Goal: Task Accomplishment & Management: Complete application form

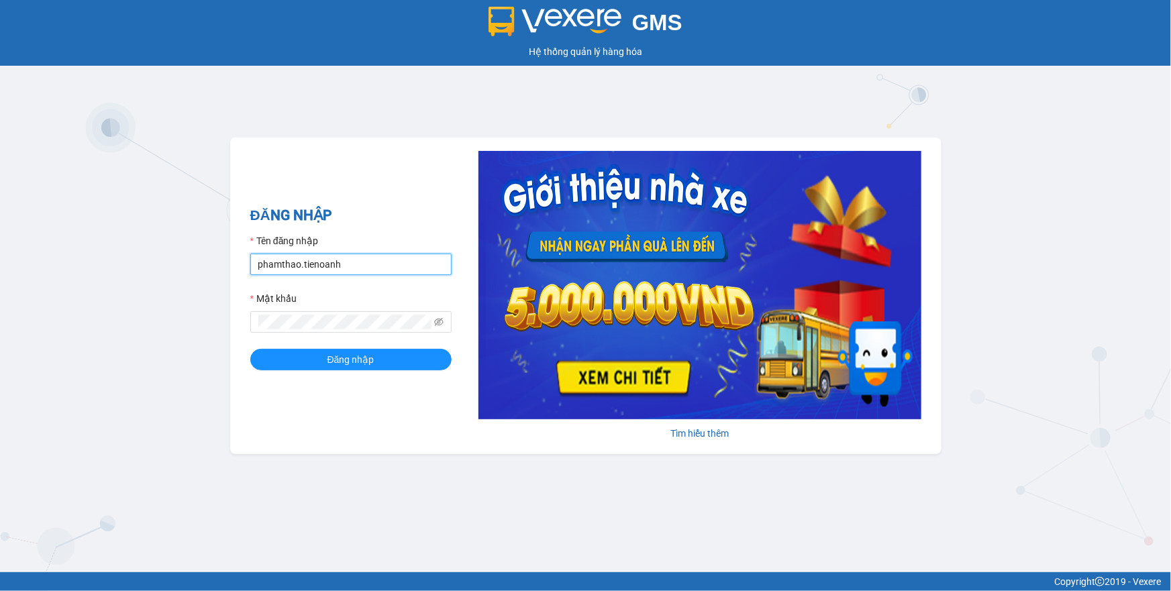
click at [318, 270] on input "phamthao.tienoanh" at bounding box center [350, 264] width 201 height 21
type input "thuyduyen.tienoanh"
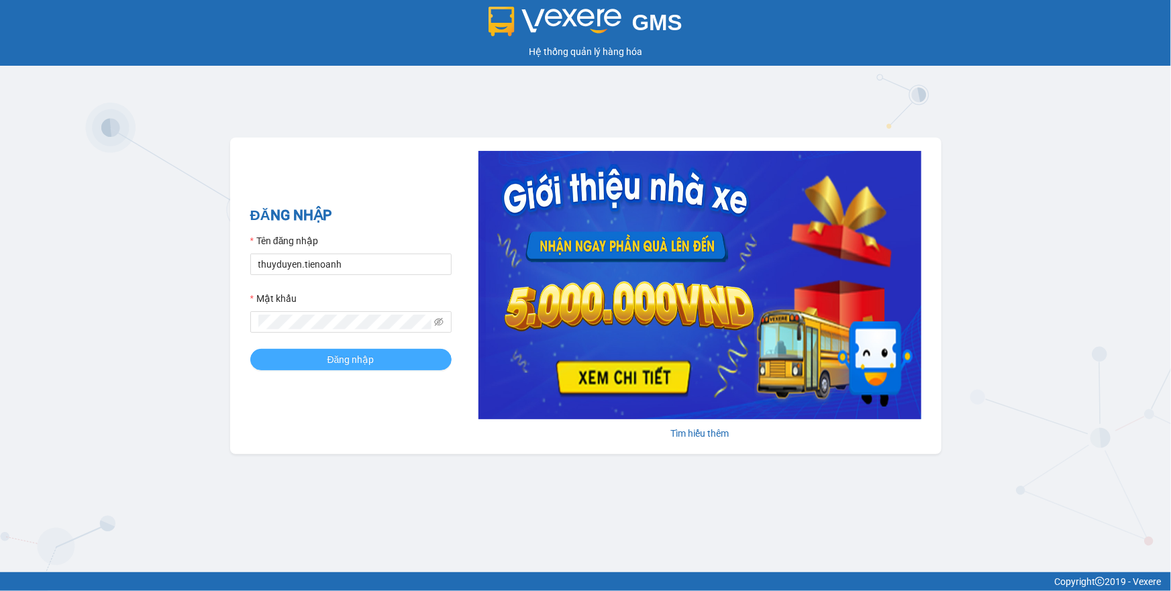
click at [433, 360] on button "Đăng nhập" at bounding box center [350, 359] width 201 height 21
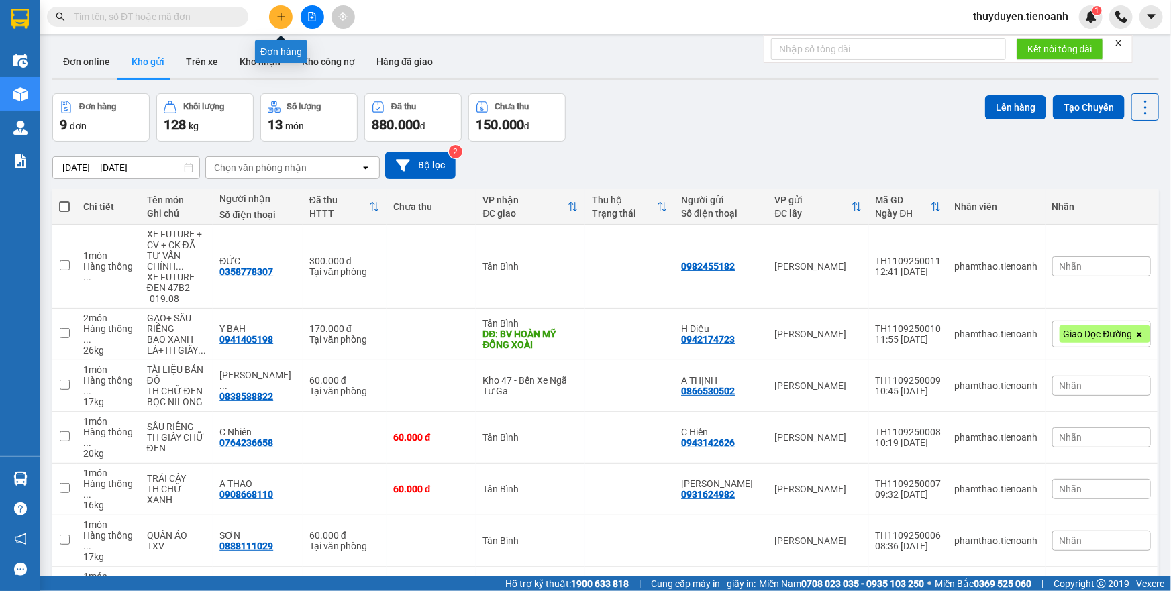
click at [284, 21] on icon "plus" at bounding box center [280, 16] width 9 height 9
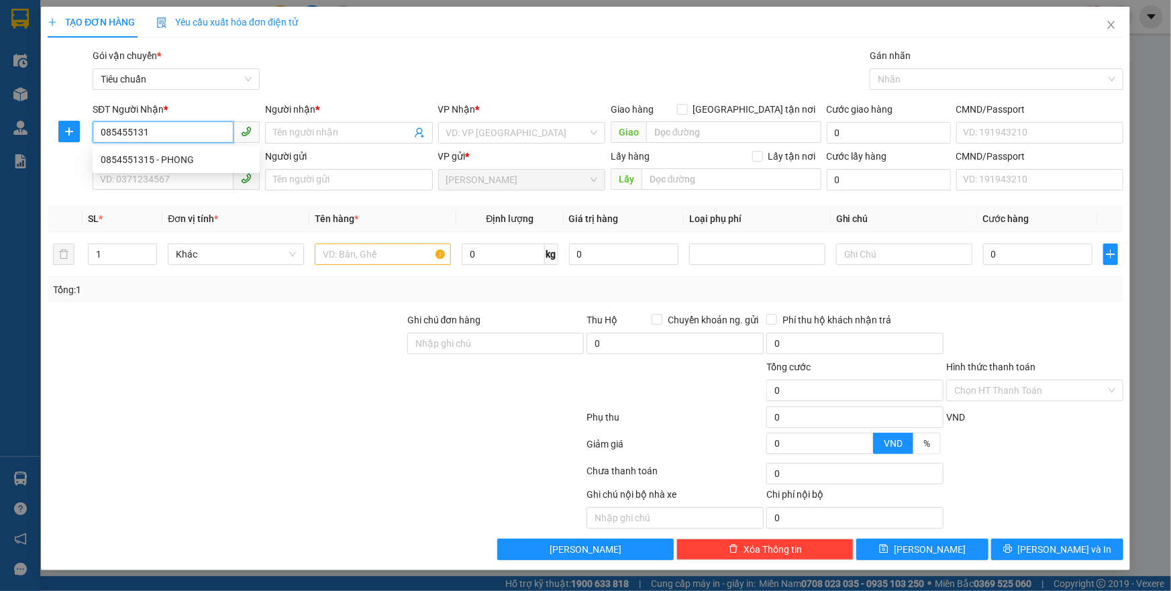
type input "0854551315"
click at [184, 160] on div "0854551315 - PHONG" at bounding box center [176, 159] width 151 height 15
type input "PHONG"
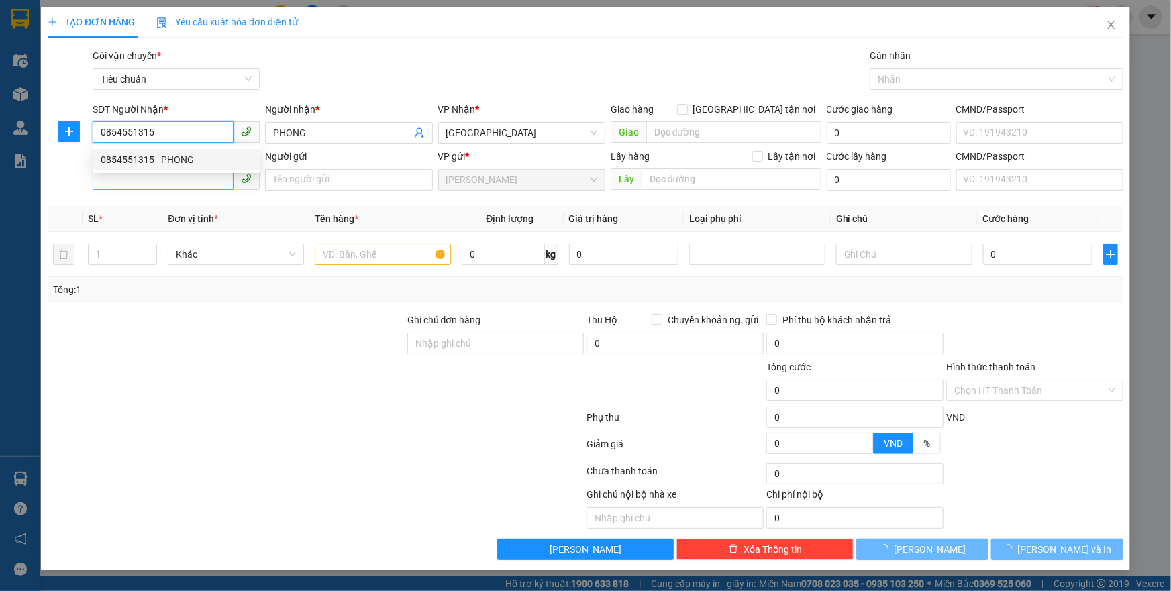
type input "40.000"
type input "0854551315"
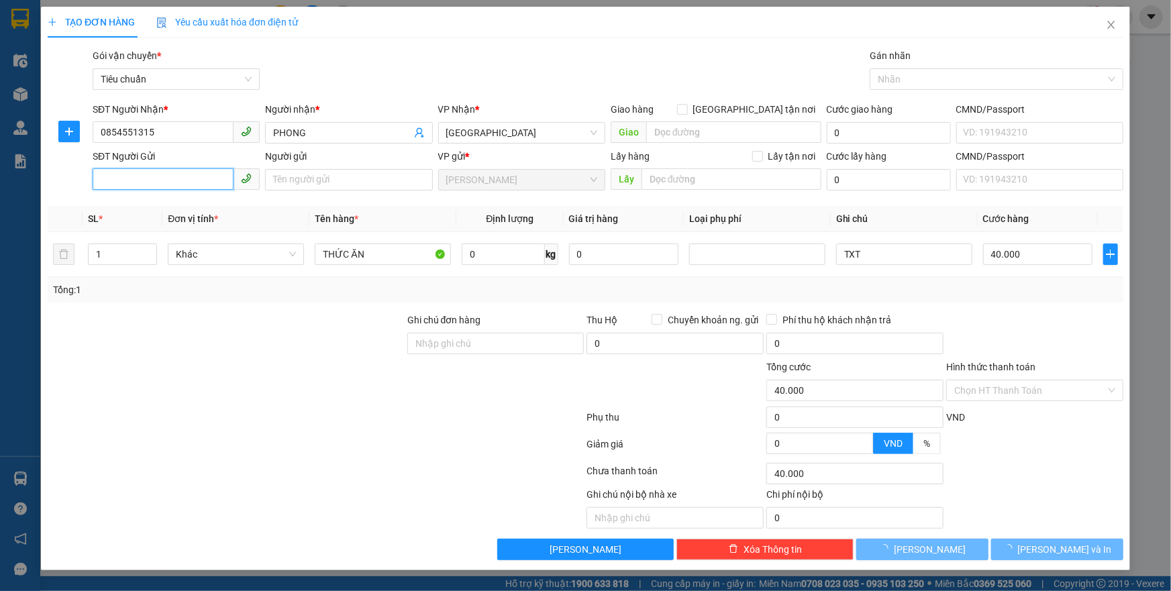
click at [177, 179] on input "SĐT Người Gửi" at bounding box center [163, 178] width 141 height 21
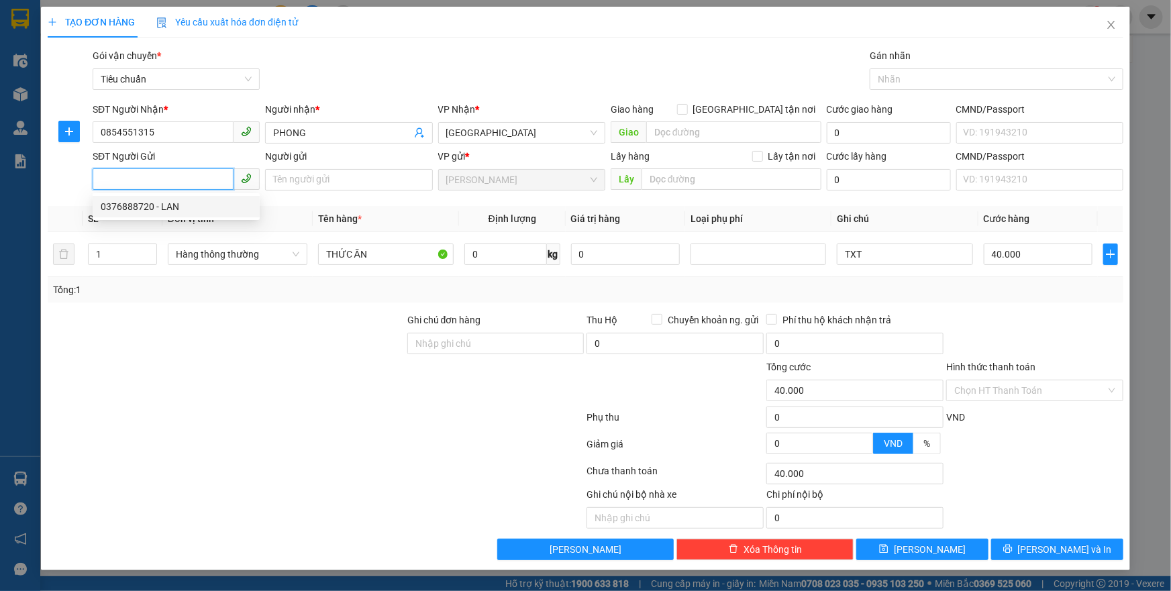
click at [173, 205] on div "0376888720 - LAN" at bounding box center [176, 206] width 151 height 15
type input "0376888720"
type input "LAN"
click at [150, 252] on span "Decrease Value" at bounding box center [149, 258] width 15 height 12
type input "2"
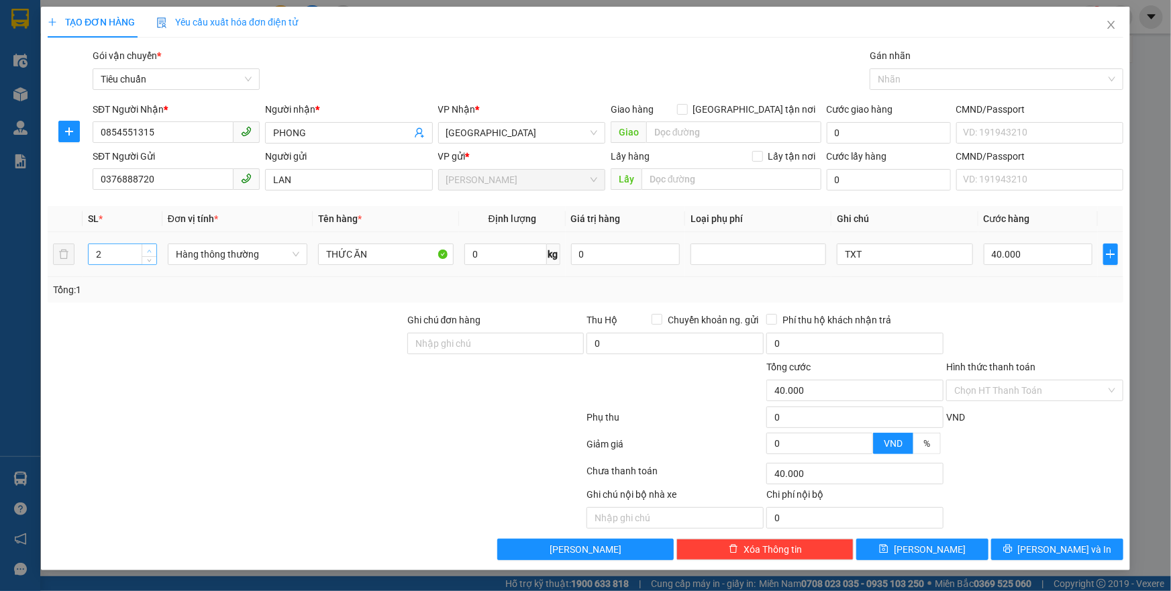
click at [150, 250] on icon "up" at bounding box center [150, 251] width 4 height 3
click at [879, 258] on input "TXT" at bounding box center [905, 254] width 136 height 21
type input "0"
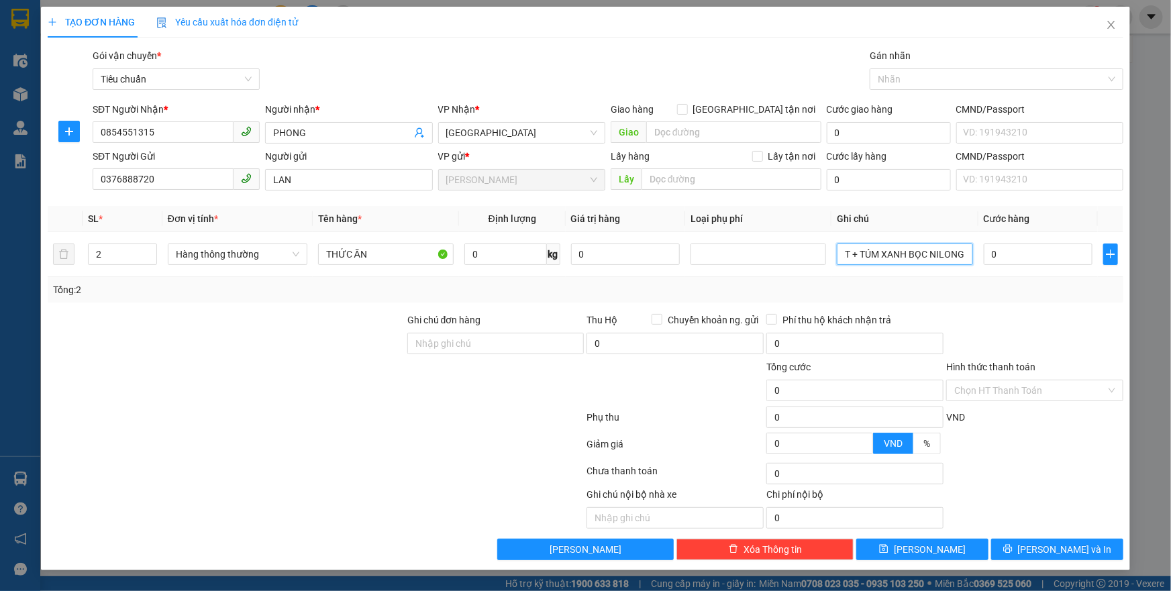
scroll to position [0, 14]
type input "TXT + TÚM XANH BỌC NILONG"
click at [542, 268] on td "0 kg" at bounding box center [512, 254] width 107 height 45
click at [510, 261] on input "0" at bounding box center [505, 254] width 83 height 21
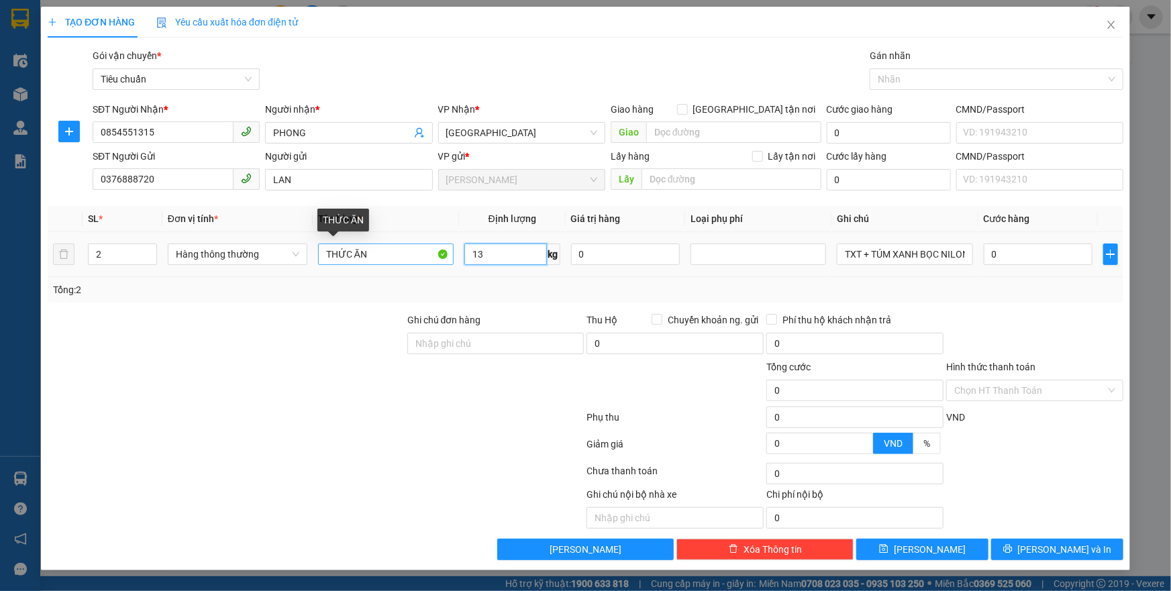
type input "13"
click at [386, 250] on input "THỨC ĂN" at bounding box center [386, 254] width 136 height 21
type input "50.000"
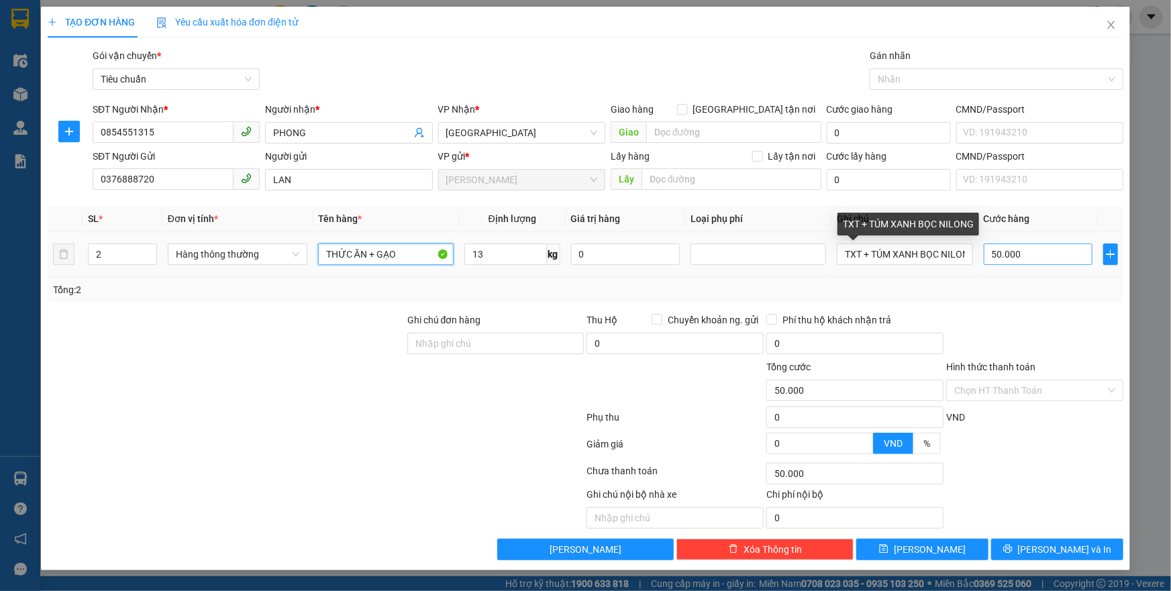
type input "THỨC ĂN + GẠO"
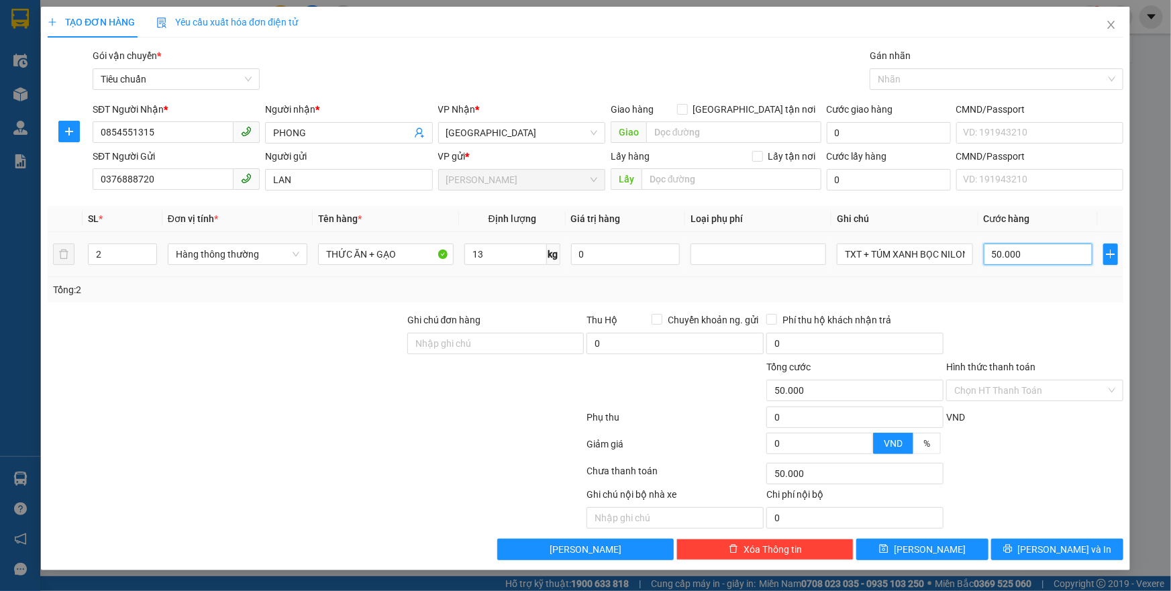
click at [996, 258] on input "50.000" at bounding box center [1037, 254] width 109 height 21
type input "1"
type input "10"
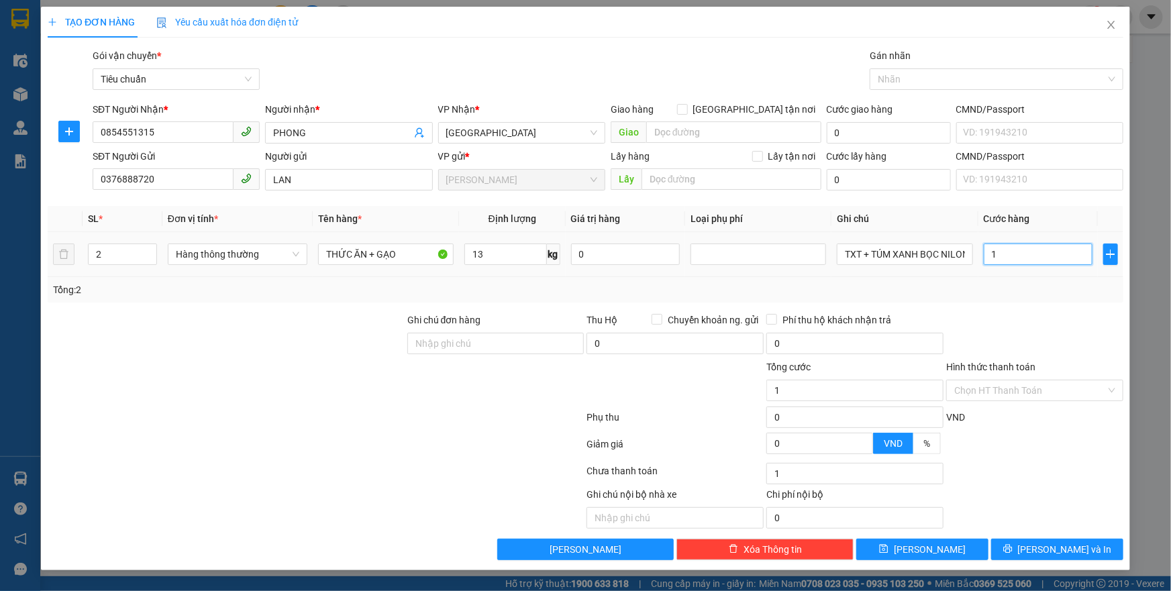
type input "10"
type input "100"
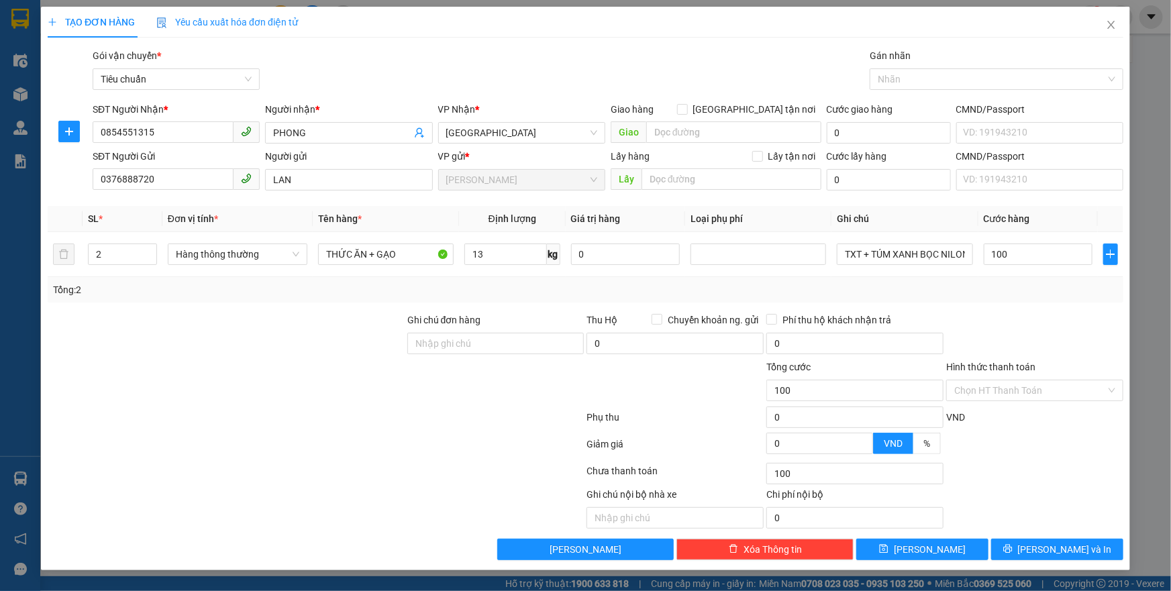
type input "100.000"
click at [1008, 281] on div "Tổng: 2" at bounding box center [585, 289] width 1075 height 25
click at [1006, 392] on input "Hình thức thanh toán" at bounding box center [1030, 390] width 152 height 20
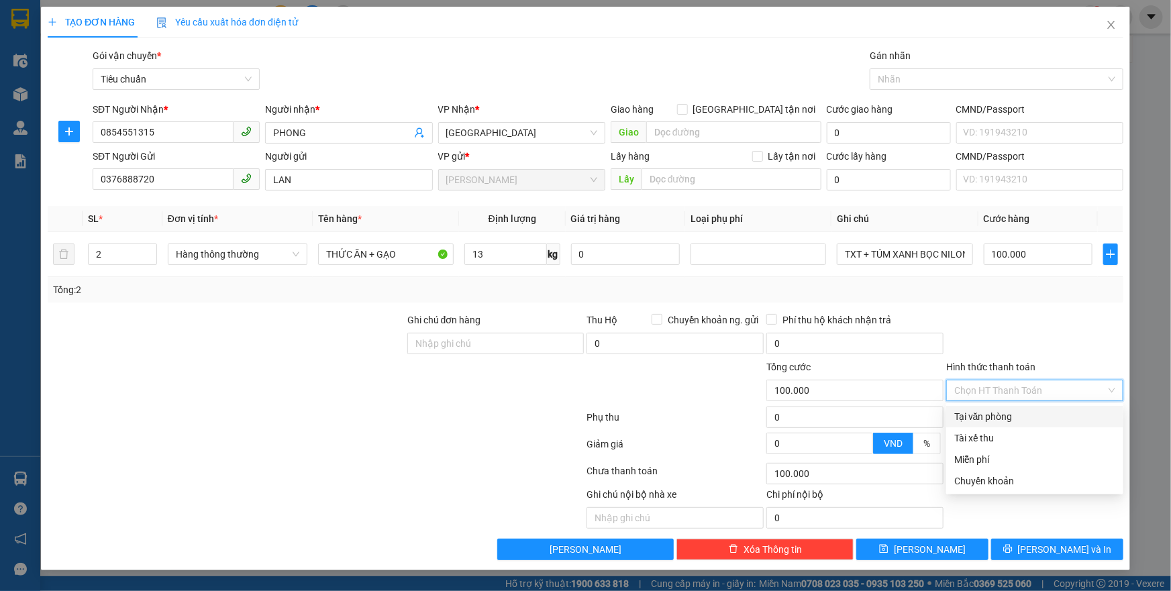
click at [1001, 415] on div "Tại văn phòng" at bounding box center [1034, 416] width 161 height 15
type input "0"
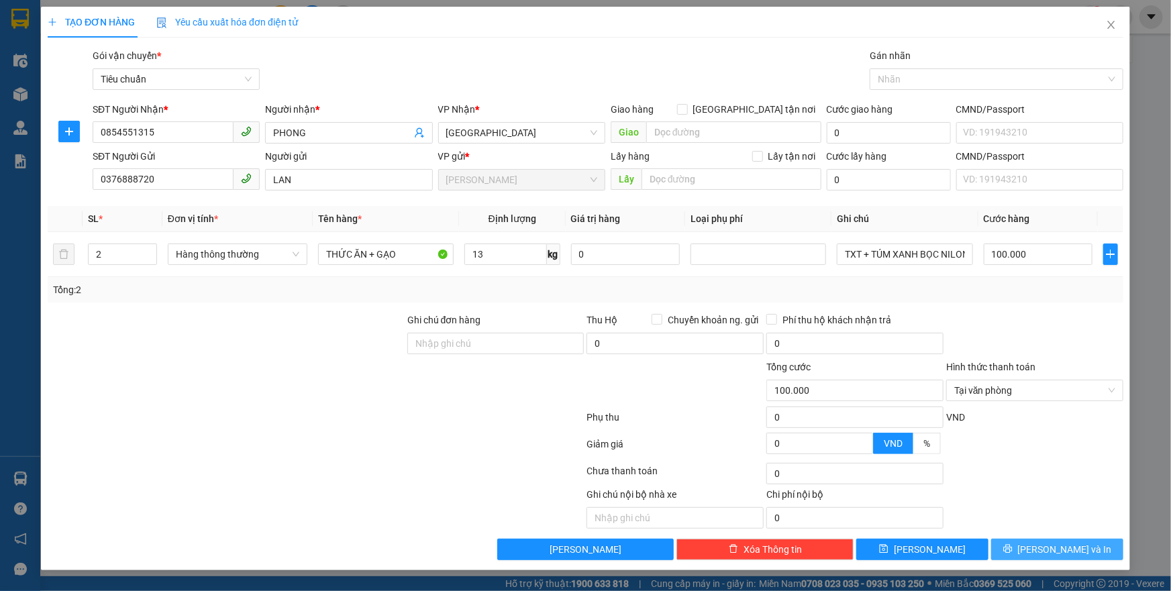
click at [1048, 542] on span "[PERSON_NAME] và In" at bounding box center [1065, 549] width 94 height 15
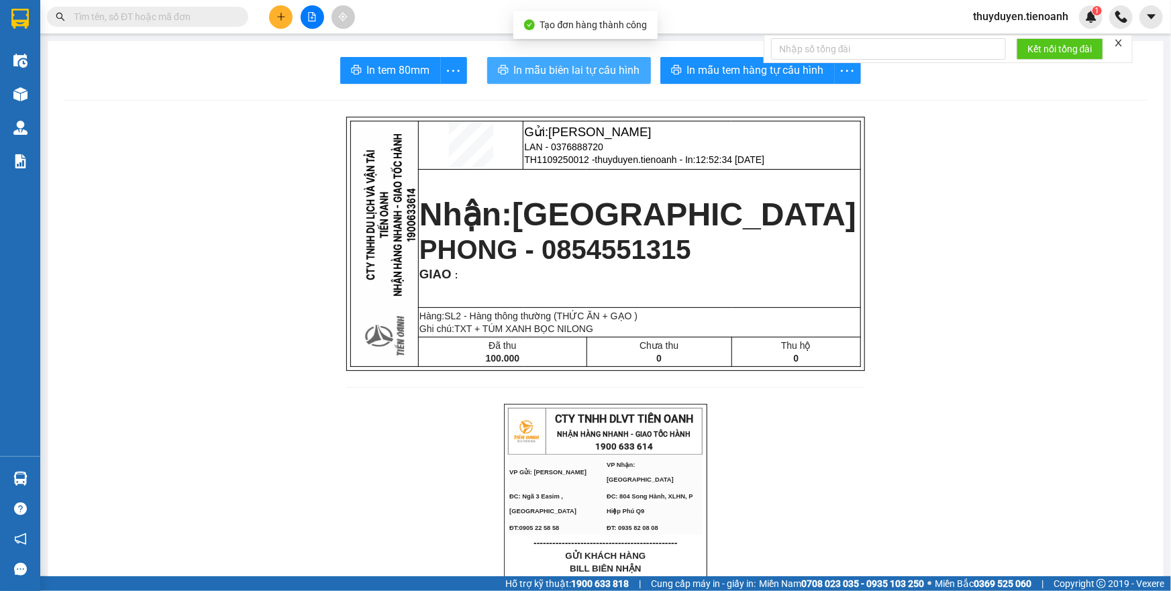
click at [599, 81] on button "In mẫu biên lai tự cấu hình" at bounding box center [569, 70] width 164 height 27
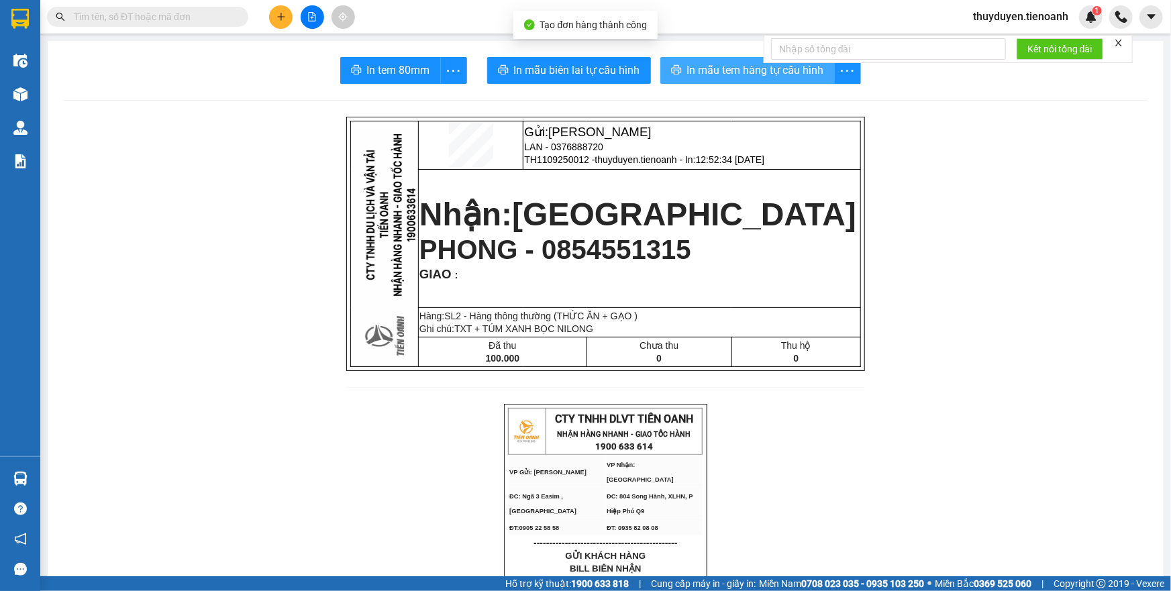
click at [749, 73] on span "In mẫu tem hàng tự cấu hình" at bounding box center [755, 70] width 137 height 17
click at [698, 62] on span "In mẫu tem hàng tự cấu hình" at bounding box center [755, 70] width 137 height 17
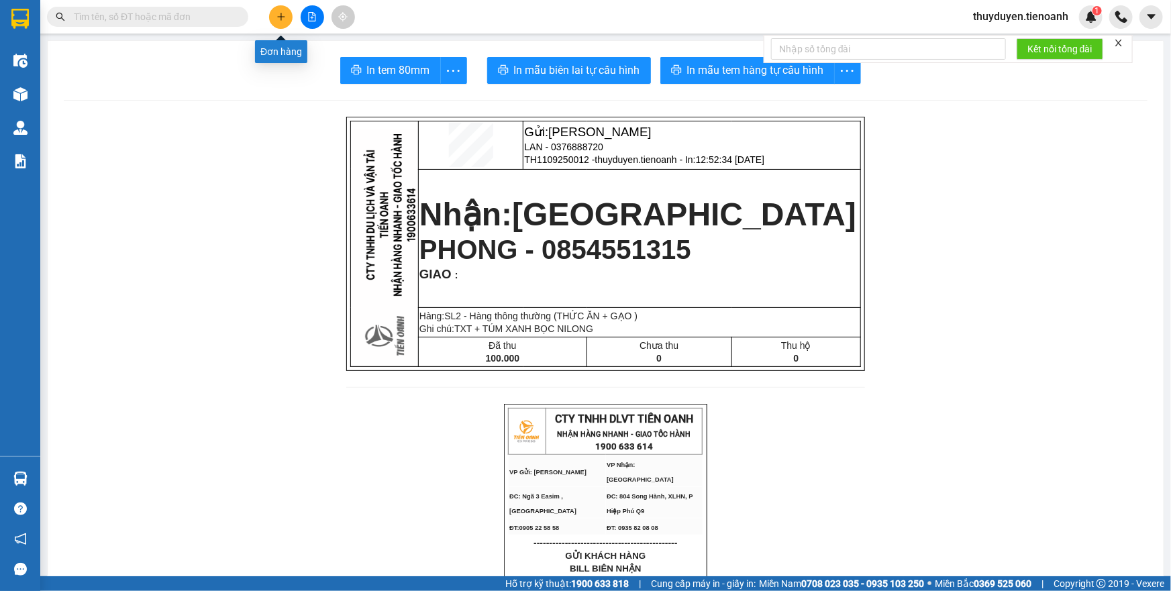
click at [284, 11] on button at bounding box center [280, 16] width 23 height 23
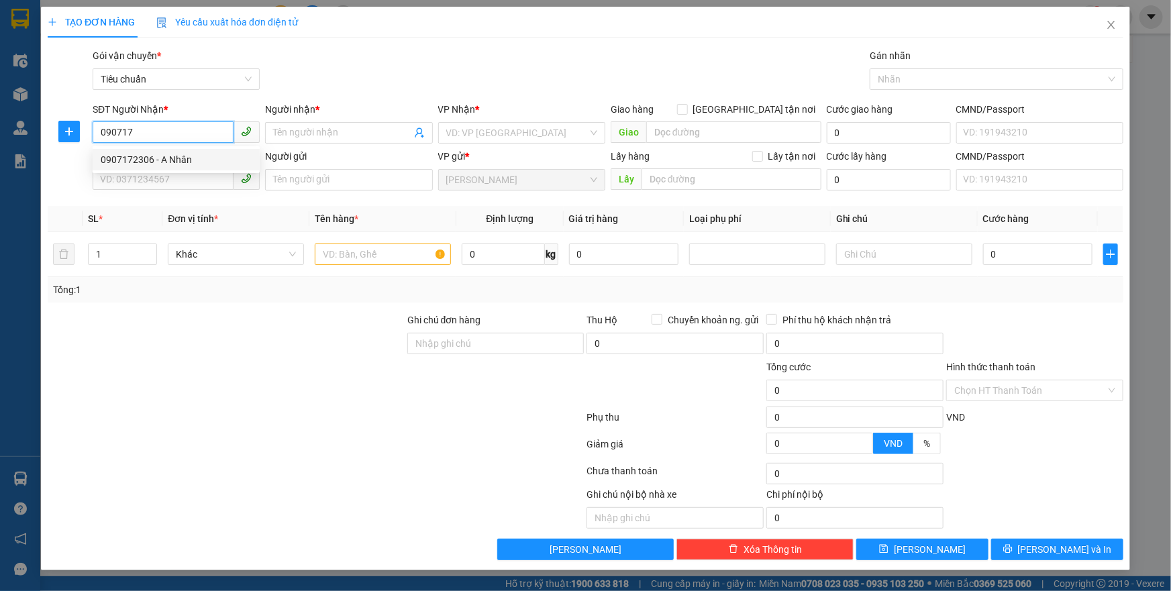
click at [205, 160] on div "0907172306 - A Nhân" at bounding box center [176, 159] width 151 height 15
type input "0907172306"
type input "A Nhân"
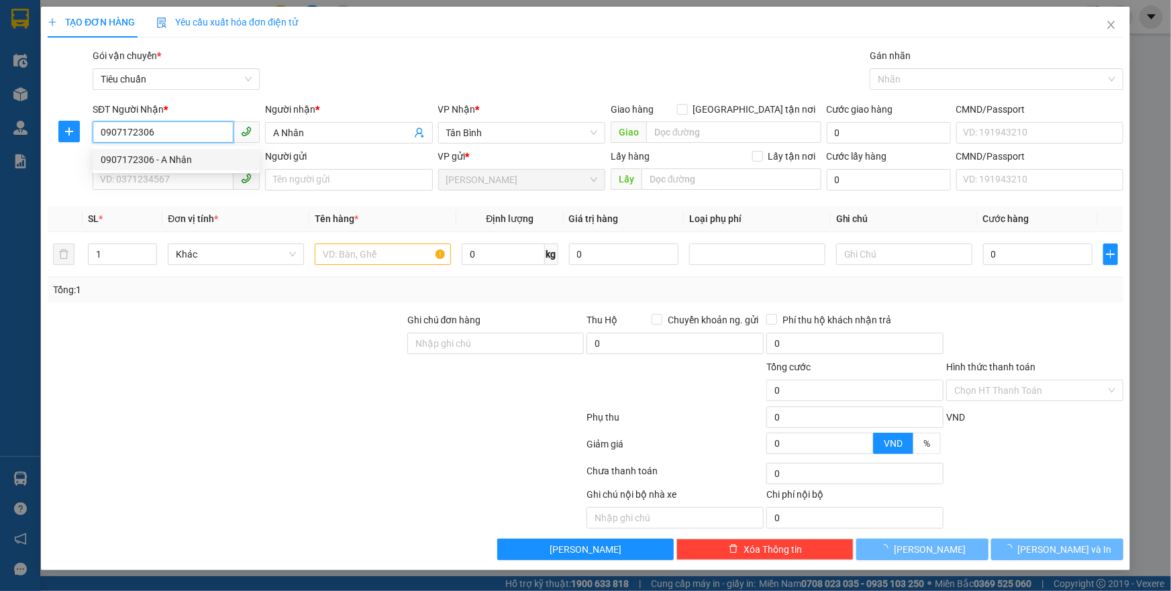
type input "40.000"
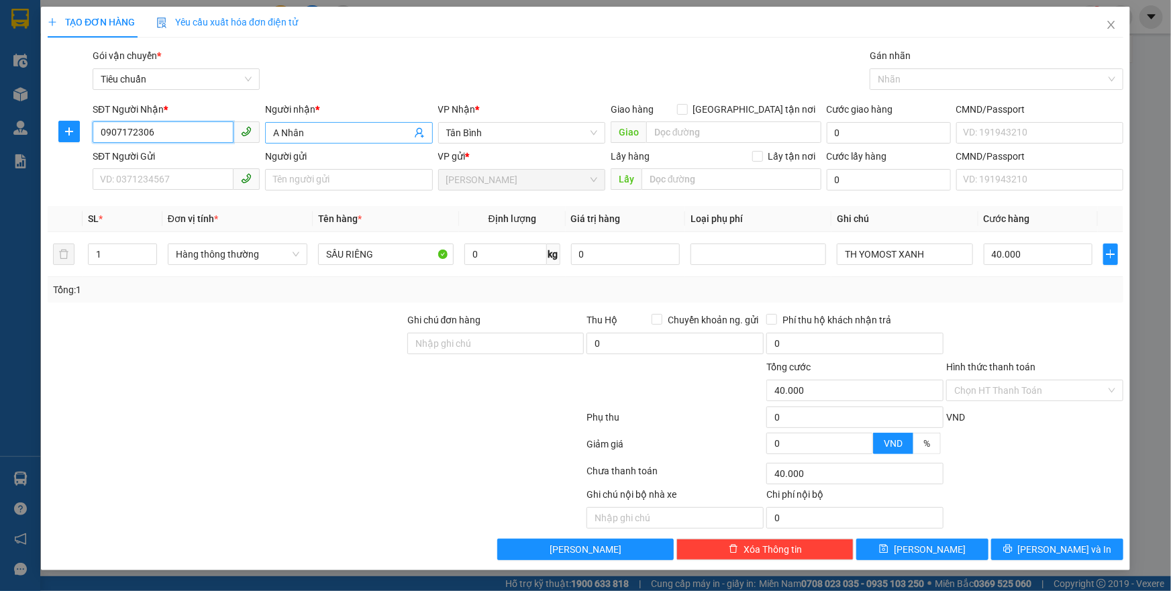
type input "0907172306"
drag, startPoint x: 311, startPoint y: 140, endPoint x: 292, endPoint y: 118, distance: 28.5
click at [292, 120] on div "Người nhận * A Nhân A Nhân" at bounding box center [348, 125] width 167 height 47
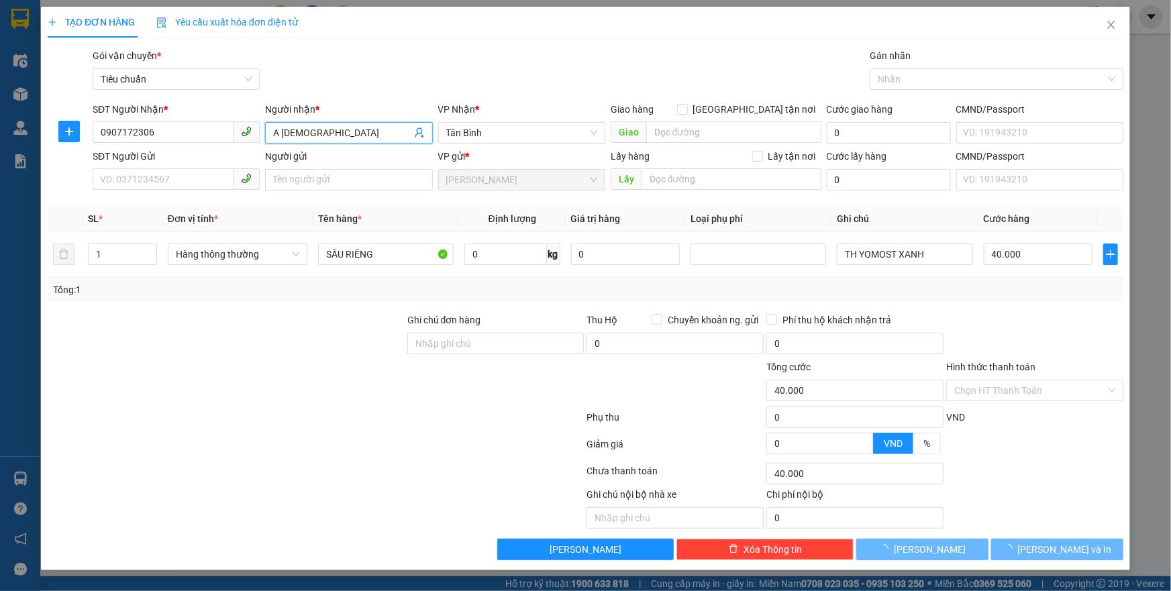
click at [293, 134] on input "A [DEMOGRAPHIC_DATA]" at bounding box center [342, 132] width 138 height 15
type input "A NHÂN"
click at [168, 181] on input "SĐT Người Gửi" at bounding box center [163, 178] width 141 height 21
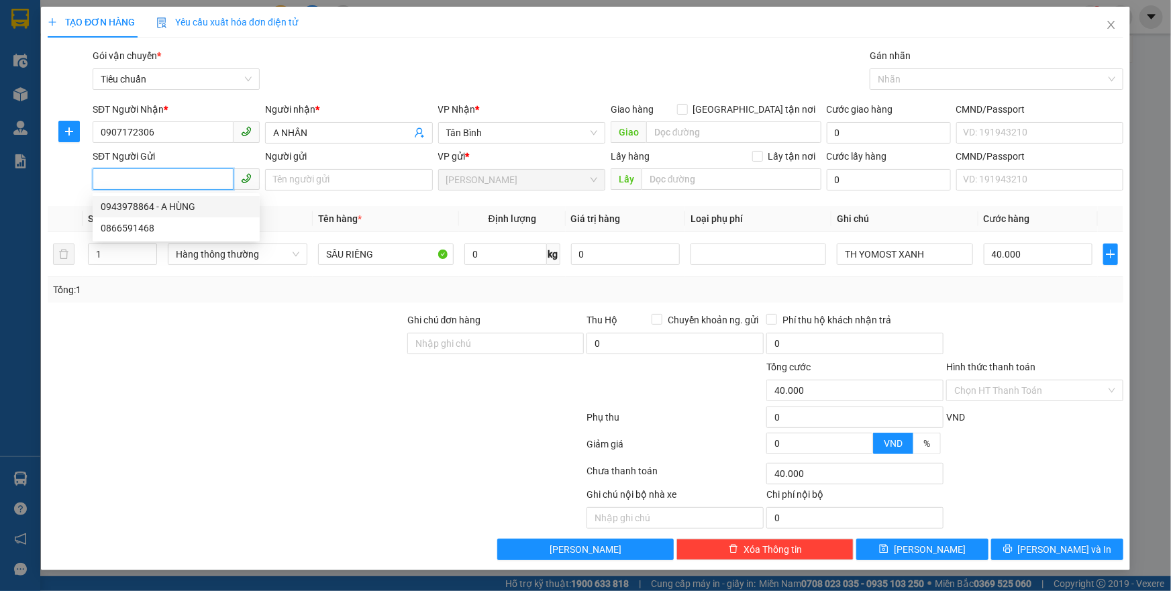
click at [191, 206] on div "0943978864 - A HÙNG" at bounding box center [176, 206] width 151 height 15
type input "0943978864"
type input "A HÙNG"
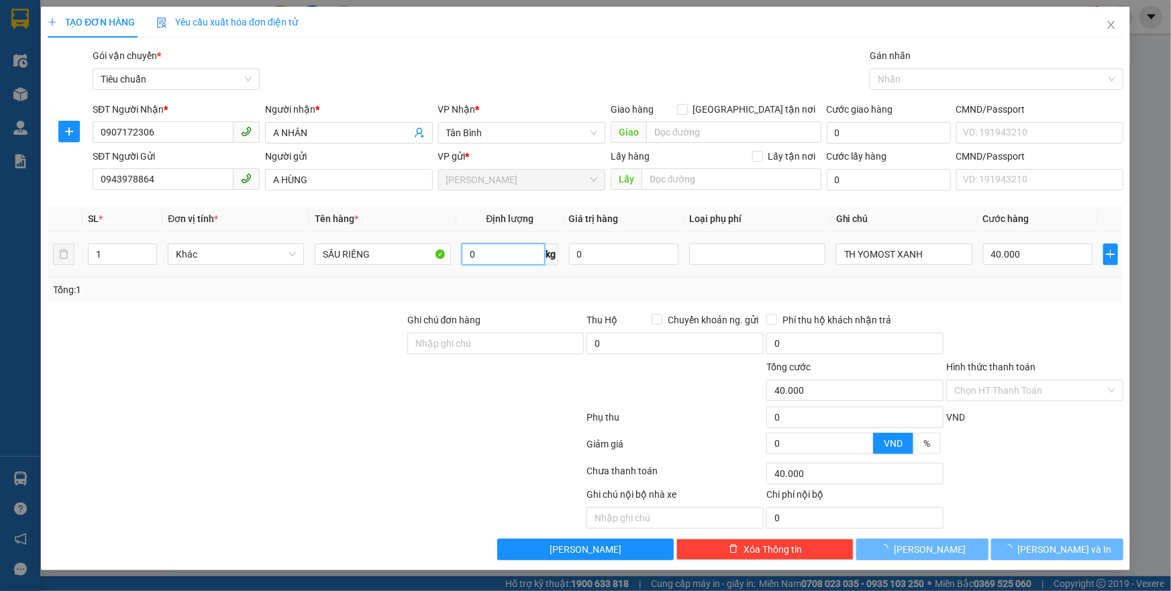
click at [497, 256] on input "0" at bounding box center [503, 254] width 83 height 21
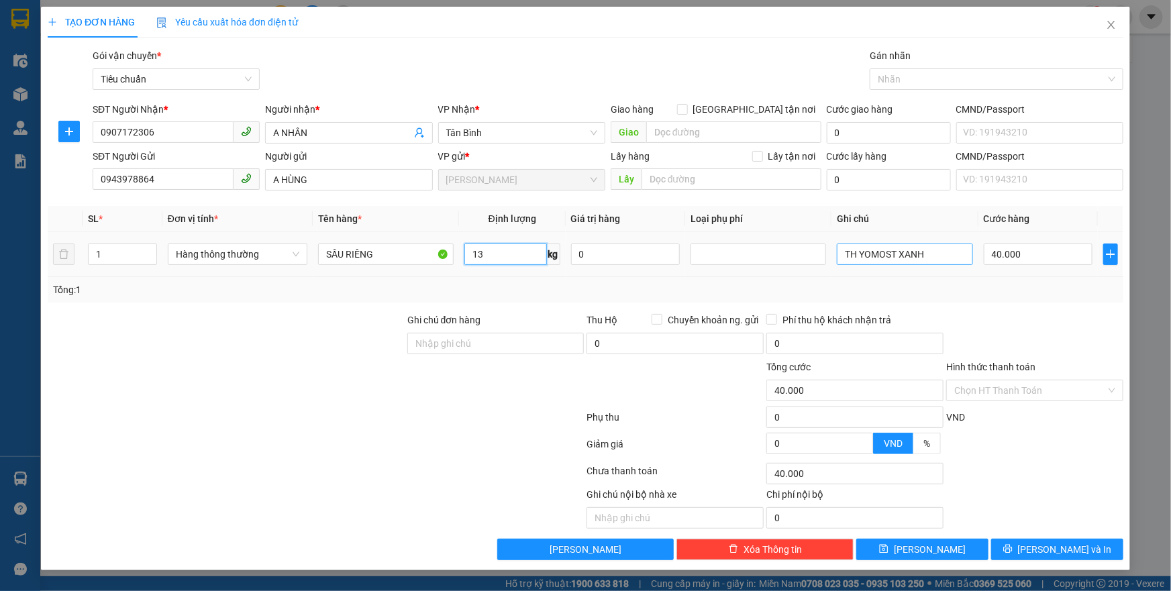
type input "13"
type input "50.000"
drag, startPoint x: 926, startPoint y: 252, endPoint x: 861, endPoint y: 254, distance: 65.8
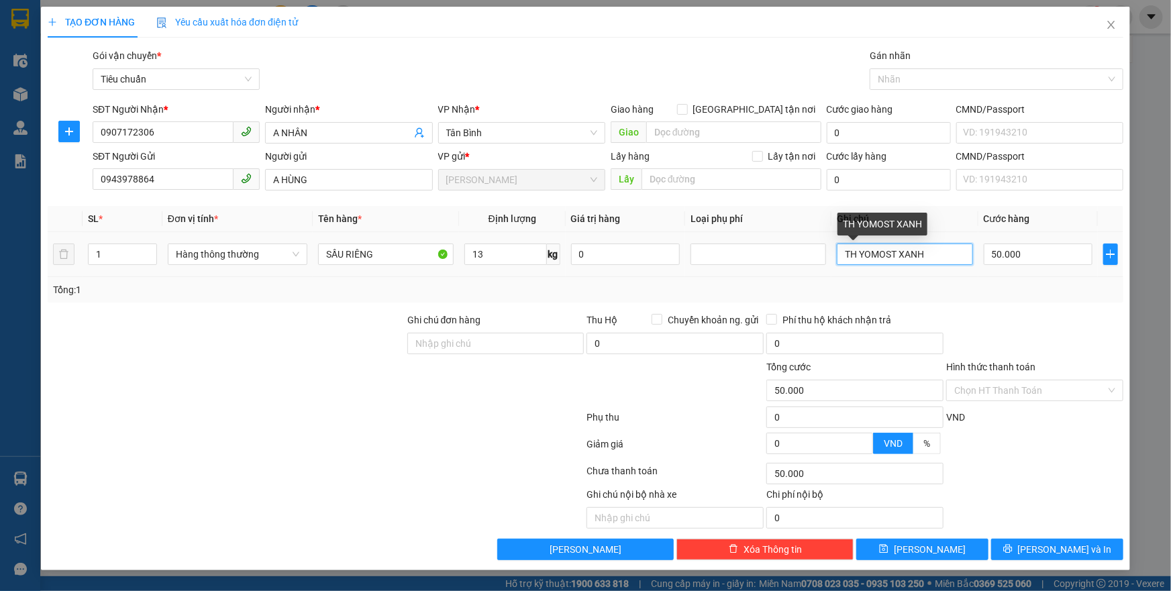
click at [861, 254] on input "TH YOMOST XANH" at bounding box center [905, 254] width 136 height 21
type input "TH CHỮ ĐEN"
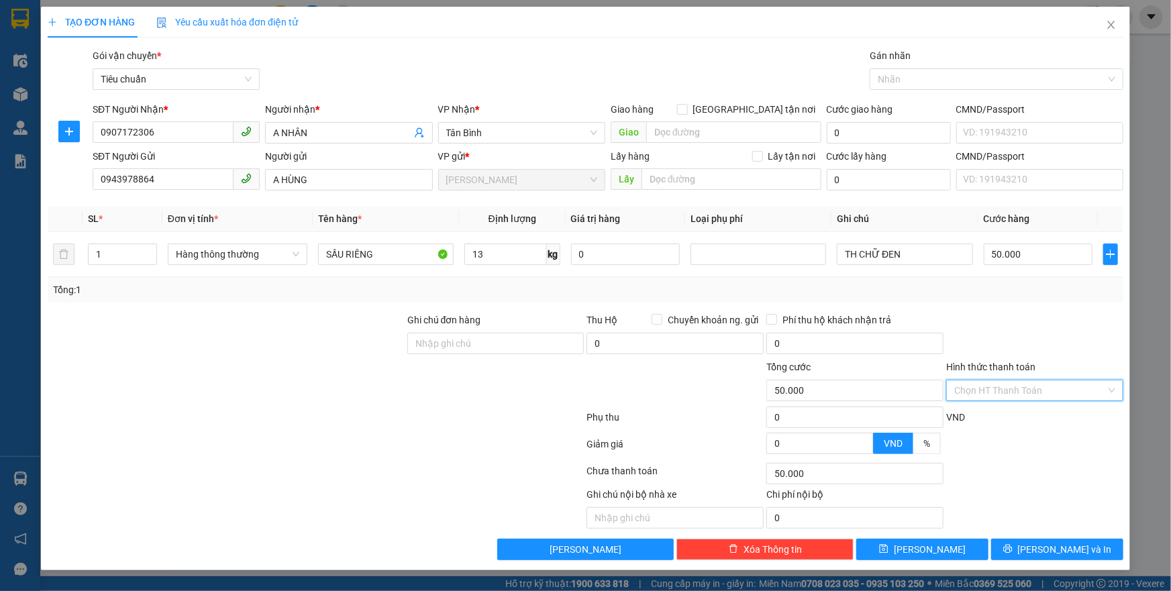
click at [987, 388] on input "Hình thức thanh toán" at bounding box center [1030, 390] width 152 height 20
click at [987, 423] on div "Tại văn phòng" at bounding box center [1034, 416] width 161 height 15
click at [1046, 542] on span "[PERSON_NAME] và In" at bounding box center [1065, 549] width 94 height 15
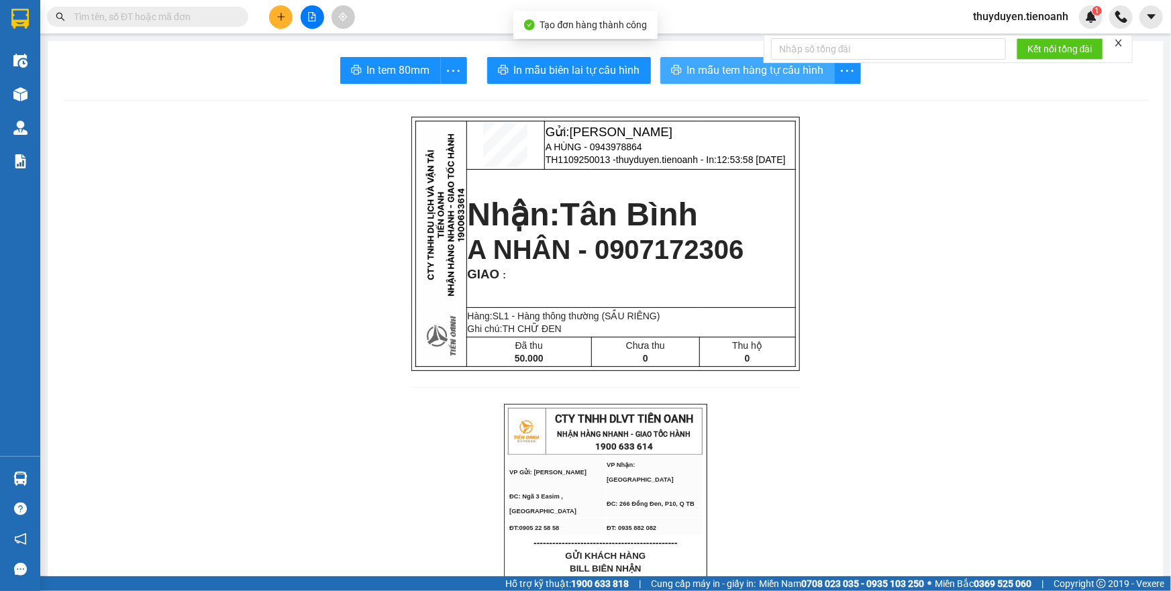
click at [758, 83] on button "In mẫu tem hàng tự cấu hình" at bounding box center [747, 70] width 174 height 27
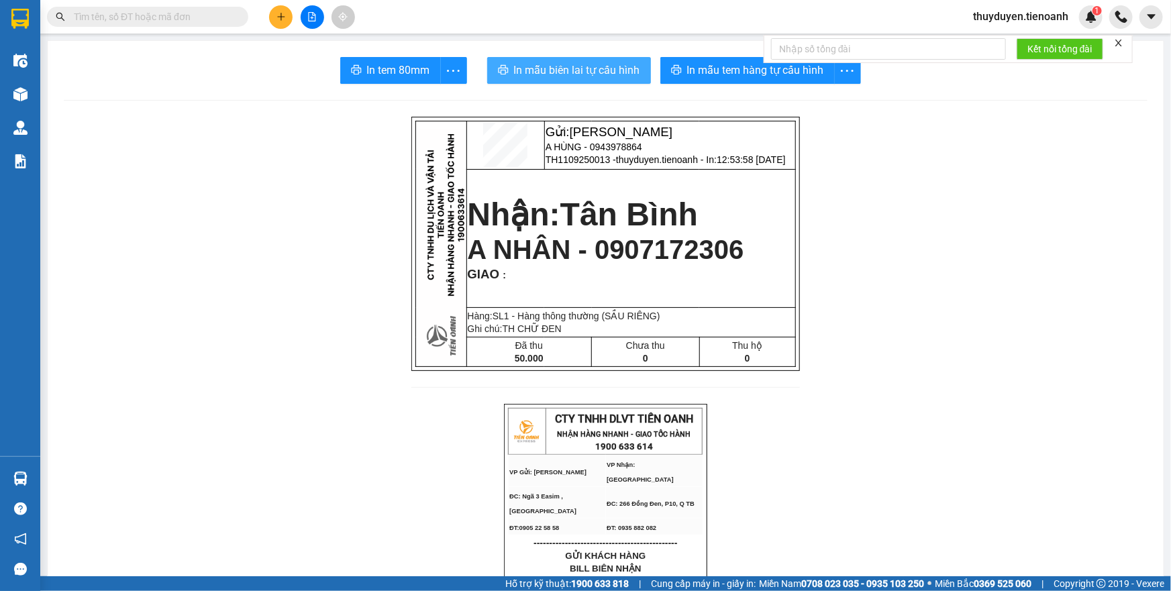
click at [629, 82] on button "In mẫu biên lai tự cấu hình" at bounding box center [569, 70] width 164 height 27
click at [627, 75] on span "In mẫu biên lai tự cấu hình" at bounding box center [577, 70] width 126 height 17
